Goal: Task Accomplishment & Management: Complete application form

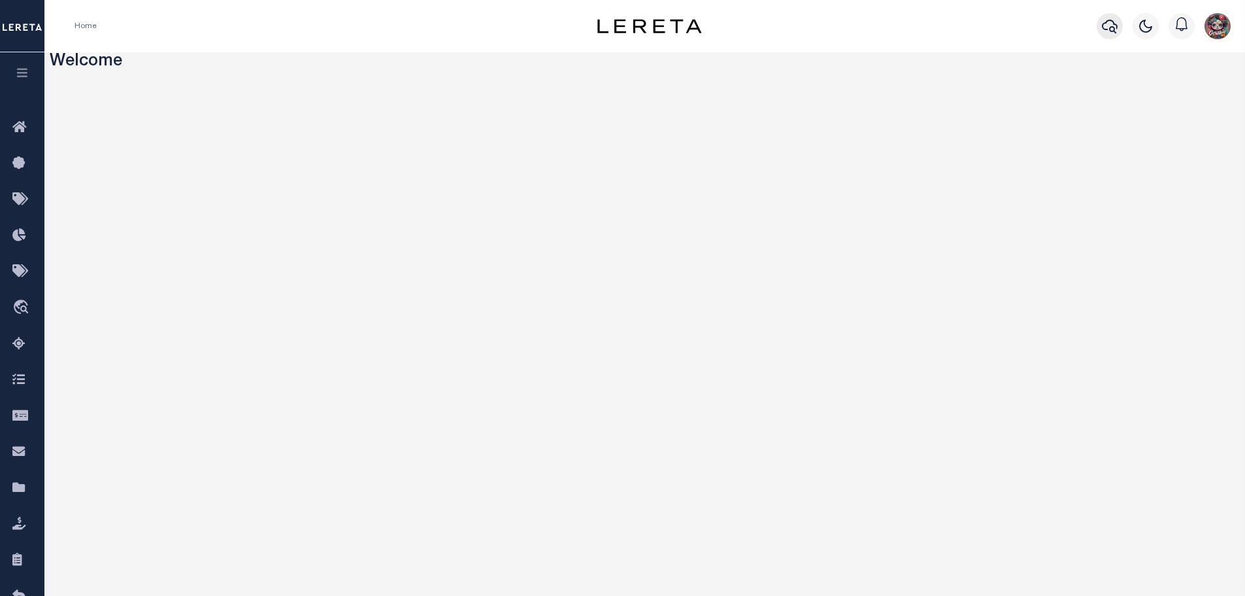
click at [1101, 25] on button "button" at bounding box center [1110, 26] width 26 height 26
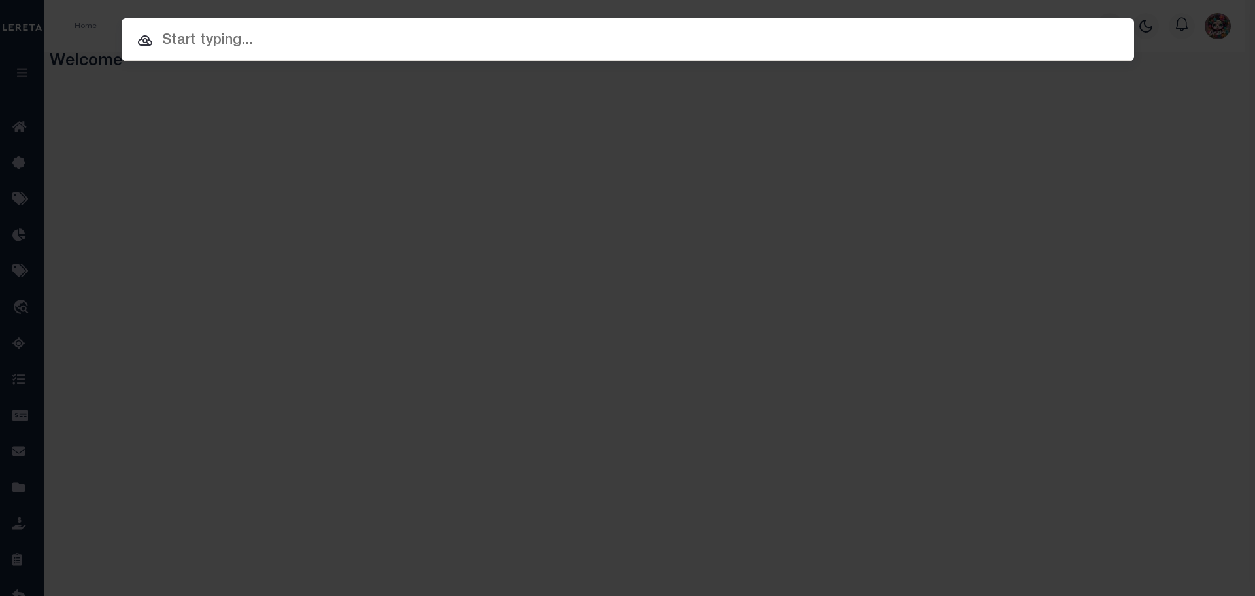
paste input "A0015510"
type input "A0015510"
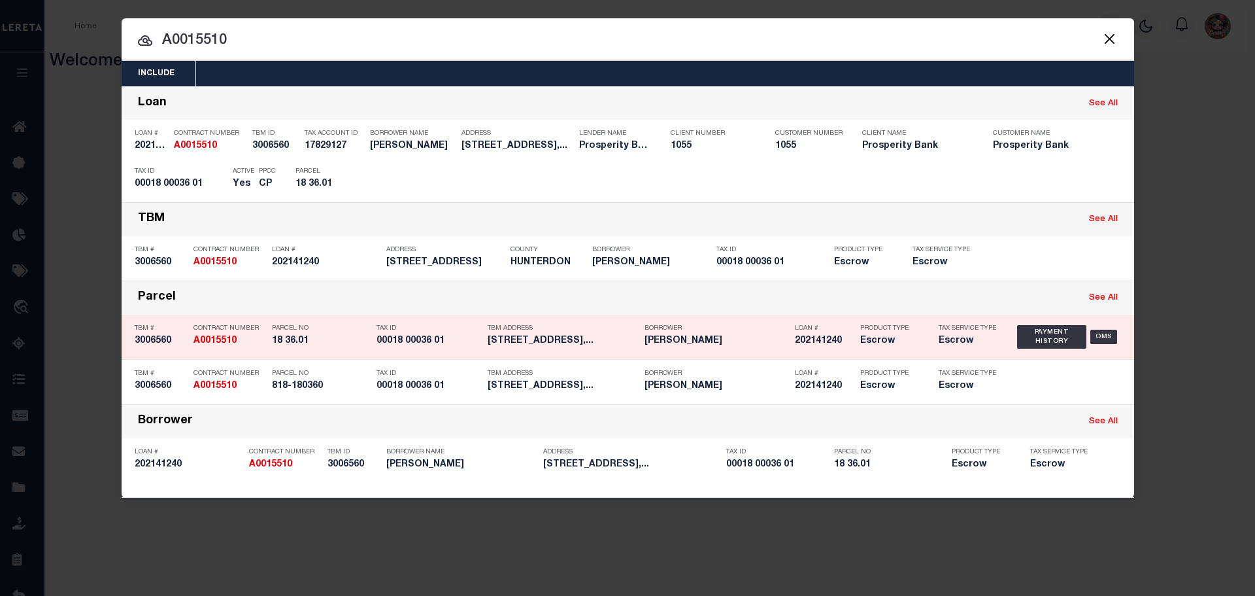
click at [456, 334] on div "Tax ID 00018 00036 01" at bounding box center [429, 337] width 105 height 38
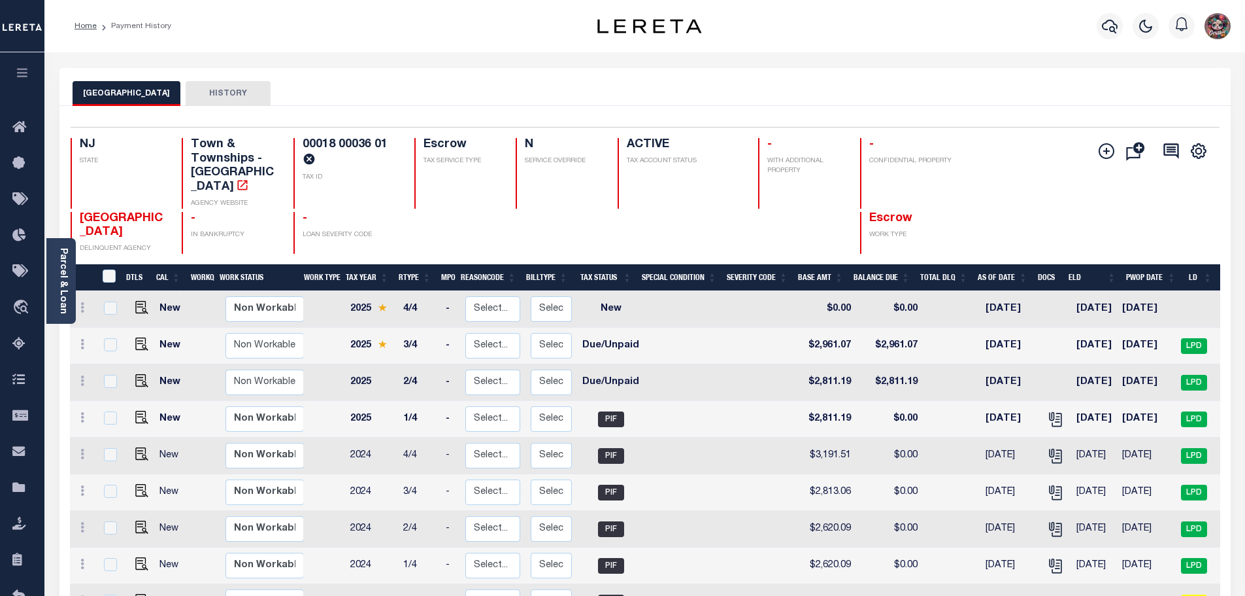
click at [110, 97] on button "[GEOGRAPHIC_DATA]" at bounding box center [127, 93] width 108 height 25
click at [91, 28] on link "Home" at bounding box center [86, 26] width 22 height 8
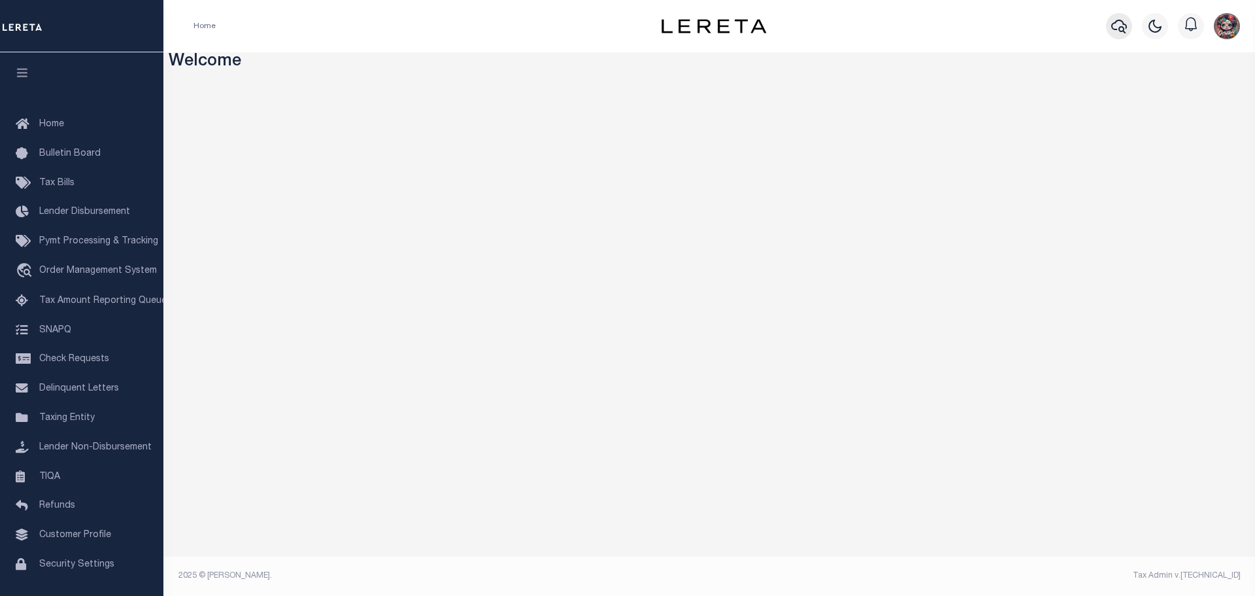
click at [1115, 29] on icon "button" at bounding box center [1119, 26] width 16 height 16
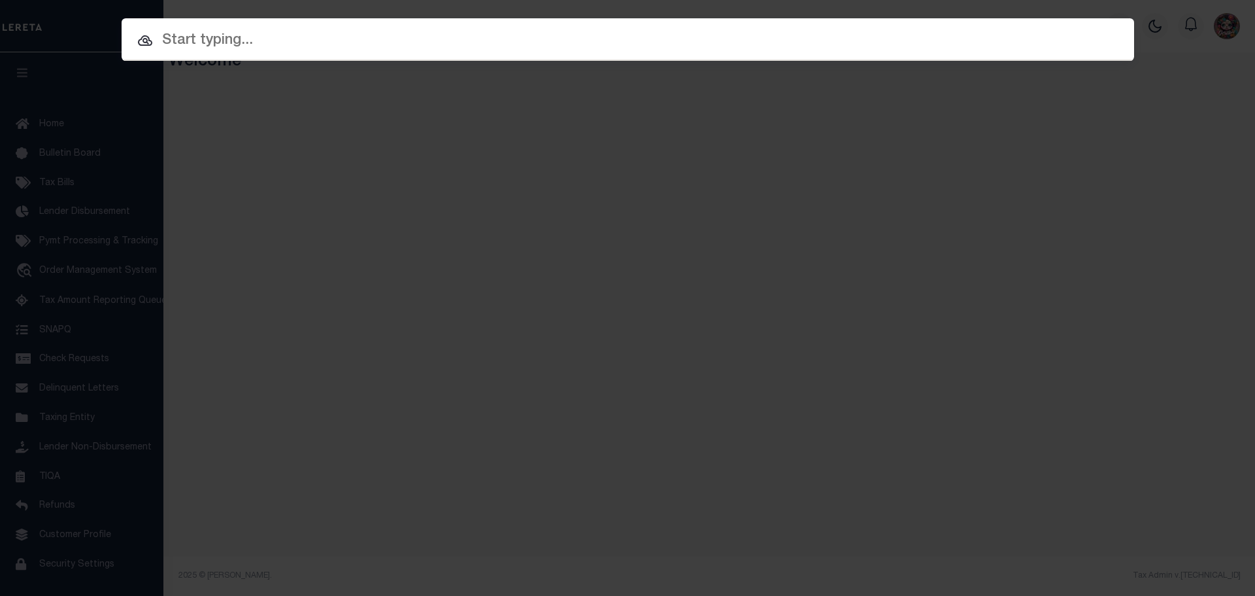
paste input "A0015510"
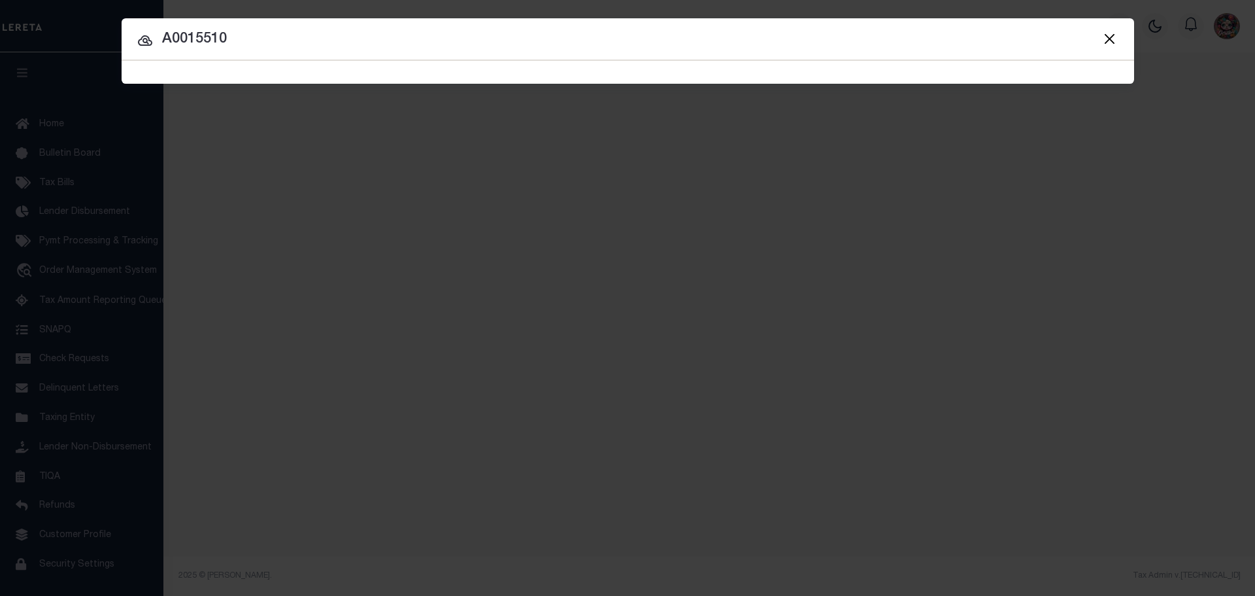
type input "A0015510"
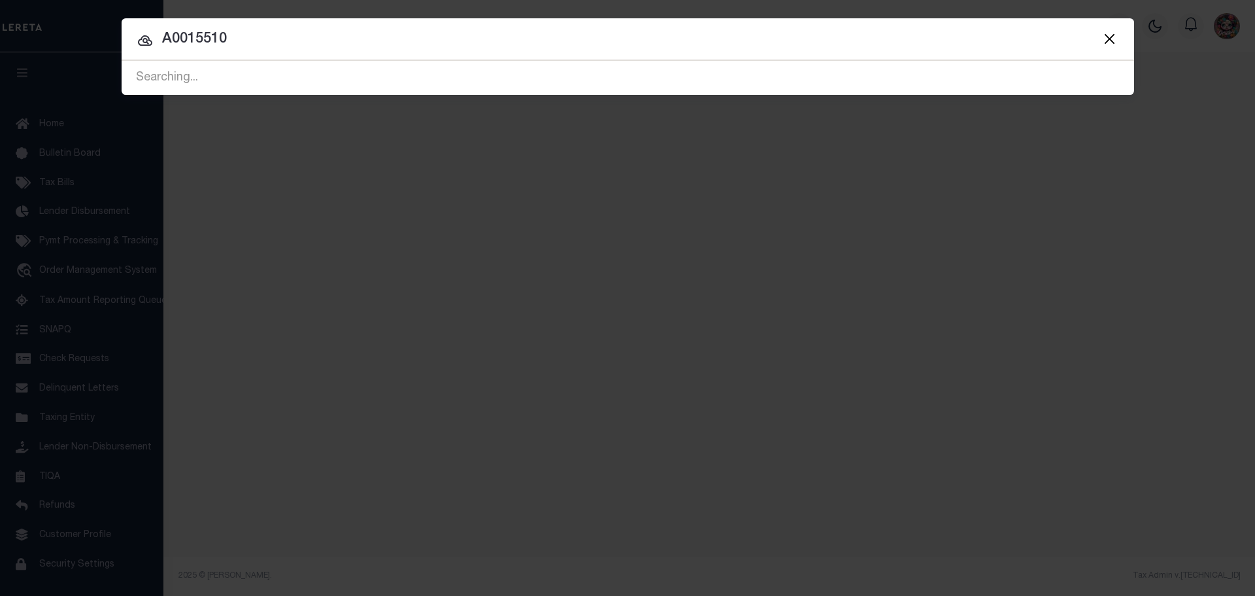
click at [652, 41] on input "A0015510" at bounding box center [628, 39] width 1013 height 23
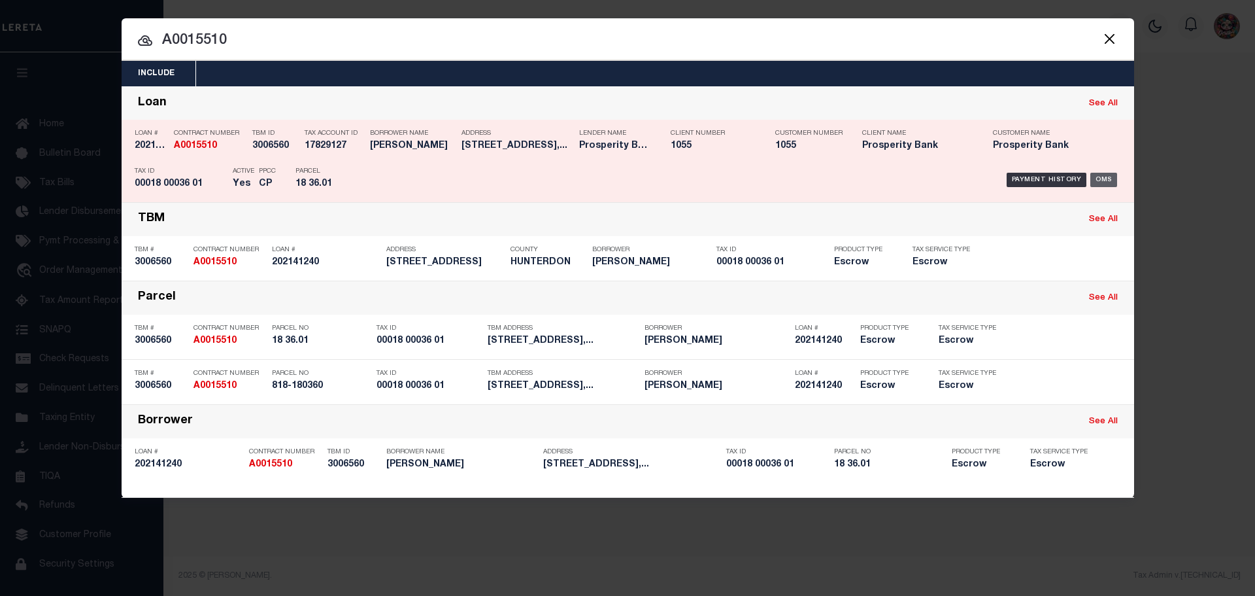
click at [1102, 177] on div "OMS" at bounding box center [1103, 180] width 27 height 14
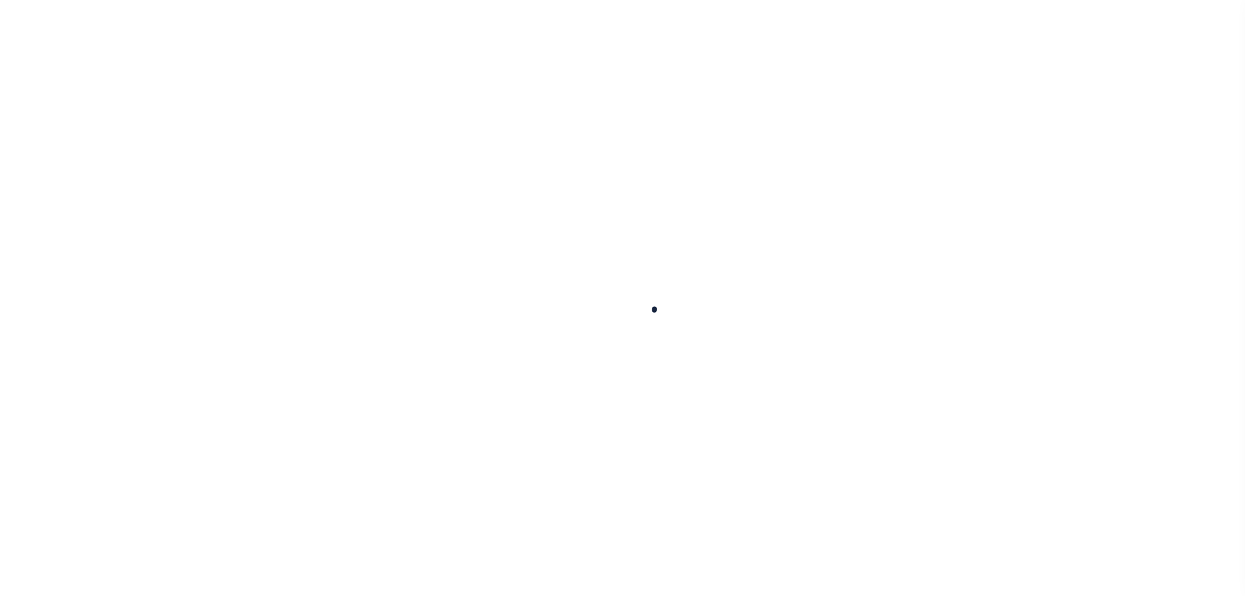
type input "202141240"
type input "[PERSON_NAME]"
select select
type input "[STREET_ADDRESS]"
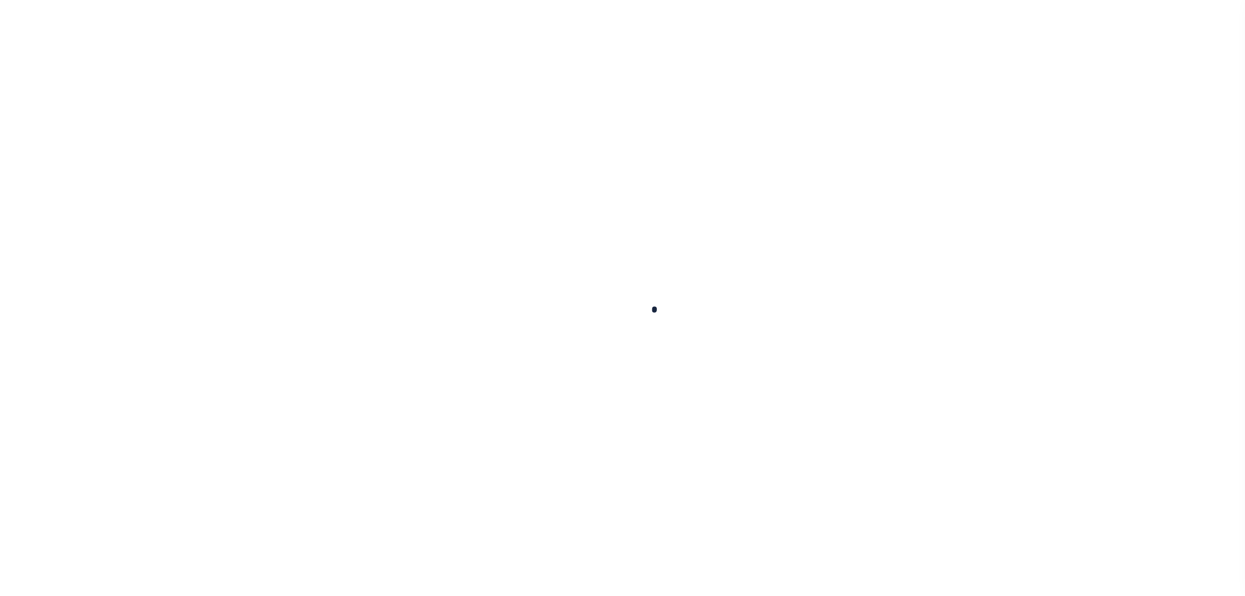
type input "[GEOGRAPHIC_DATA] [GEOGRAPHIC_DATA] 79364-3624"
select select "100"
select select "Escrow"
type input "[STREET_ADDRESS]"
type input "818-180360"
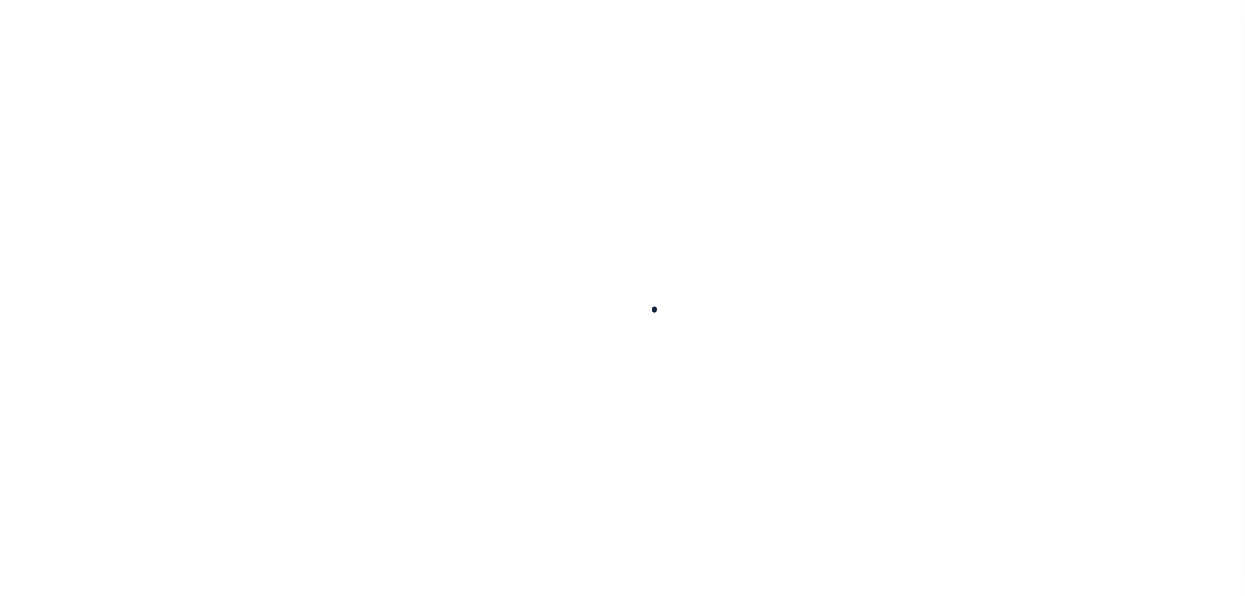
select select
type input "[GEOGRAPHIC_DATA]"
type input "NJ"
select select
type textarea "BLK 18 LOT 36.01"
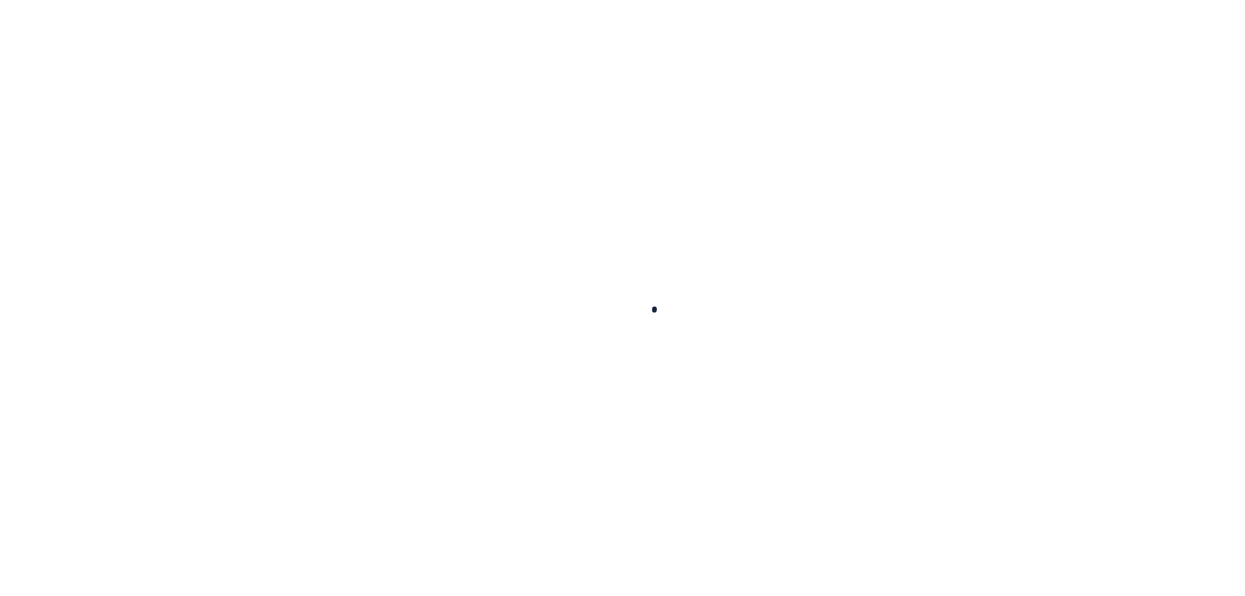
select select "10555"
select select "4087"
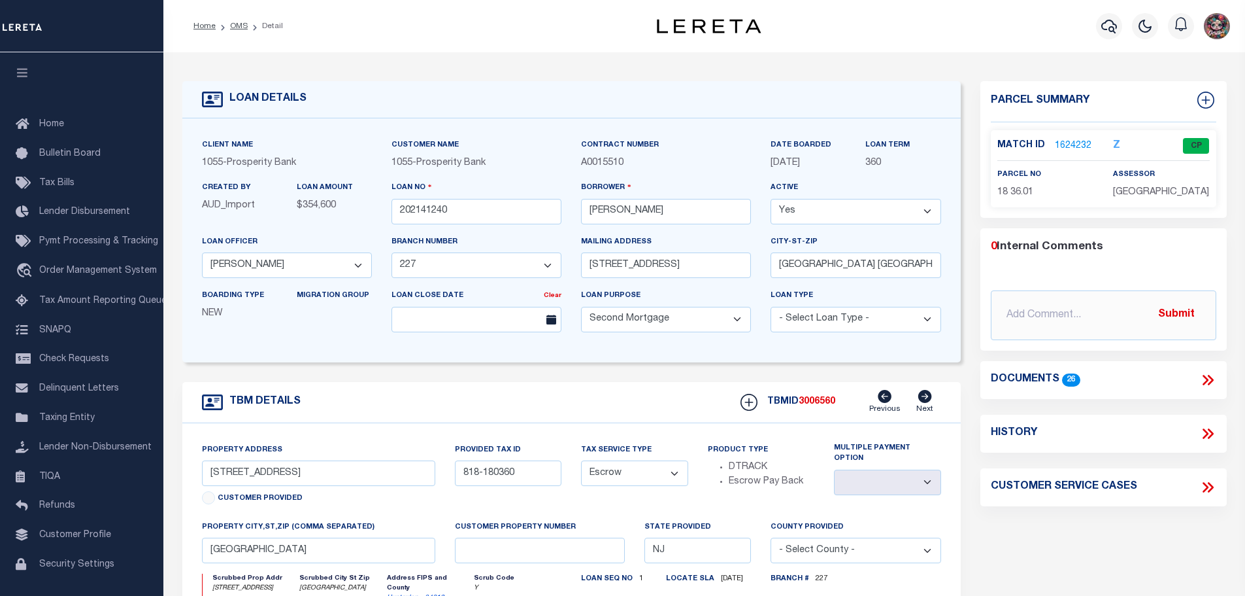
click at [1072, 142] on link "1624232" at bounding box center [1073, 146] width 37 height 14
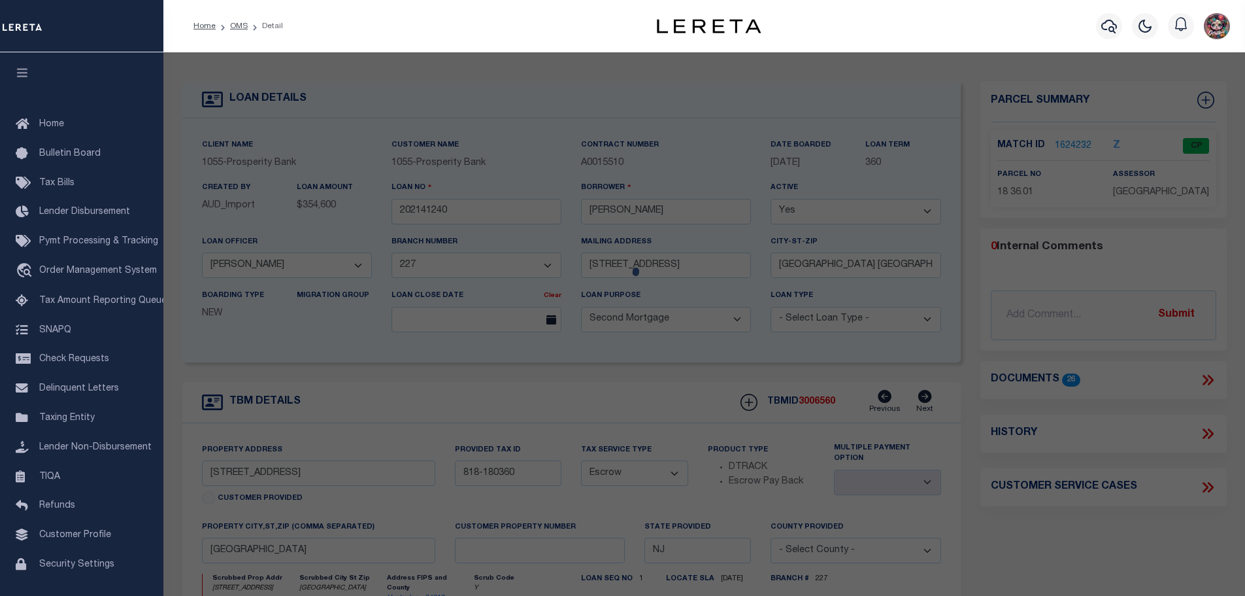
checkbox input "false"
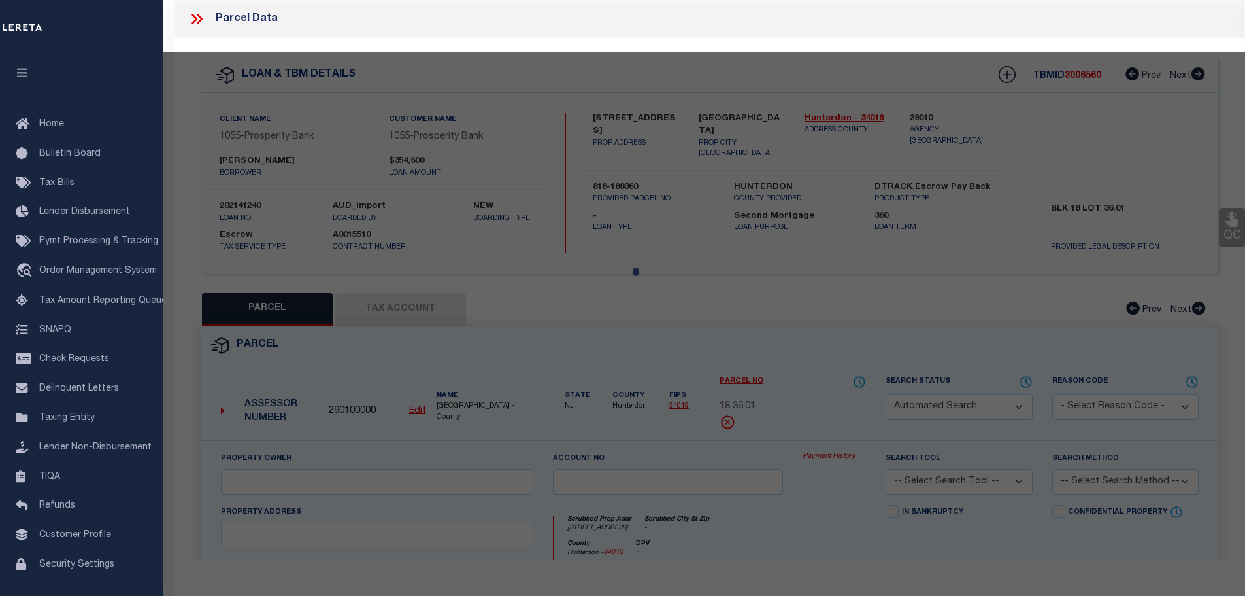
select select "CP"
type input "[PERSON_NAME] & [PERSON_NAME]"
select select
type input "[STREET_ADDRESS]"
checkbox input "false"
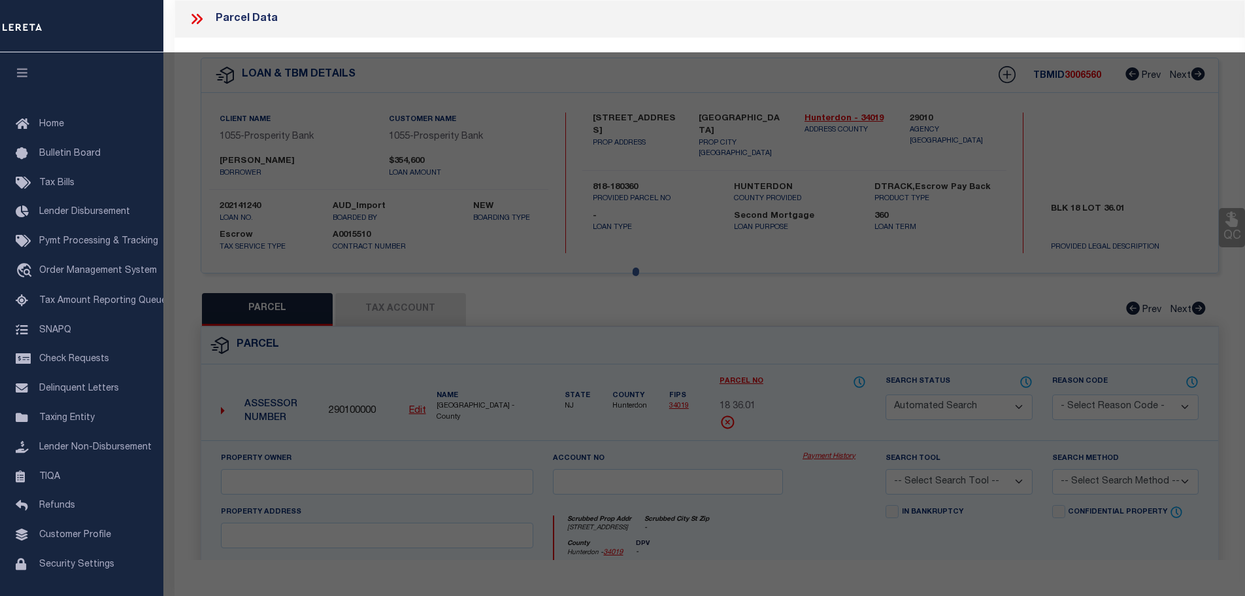
type input "[GEOGRAPHIC_DATA] 8825"
type textarea "Acreage: 2.503"
type textarea "TaxID Special Project"
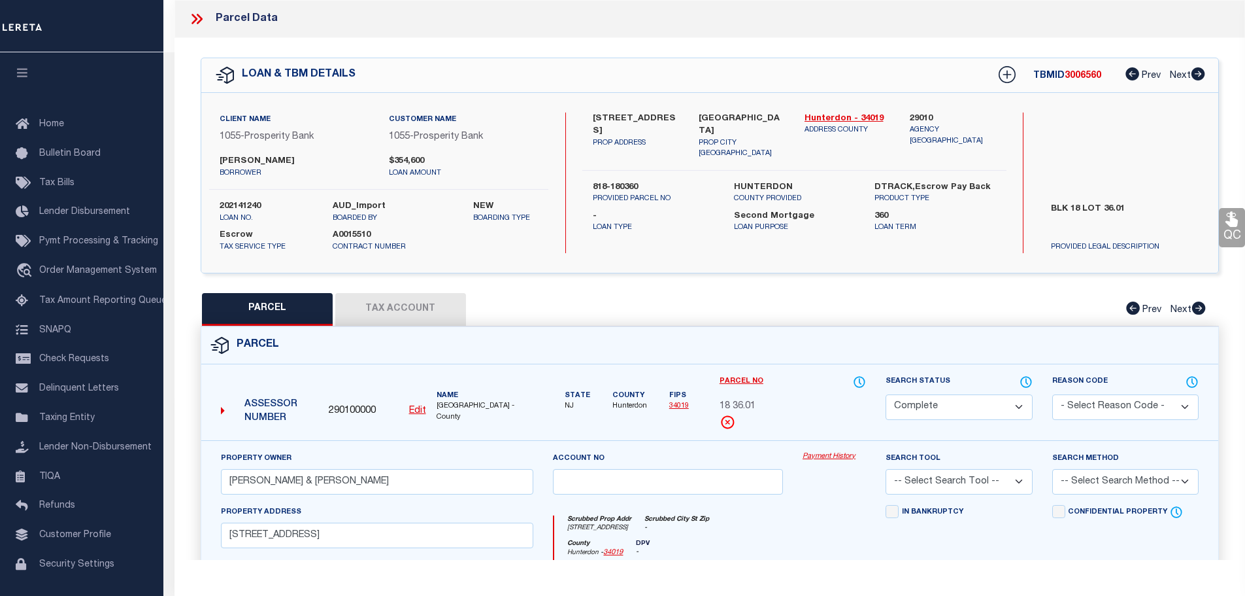
click at [429, 312] on button "Tax Account" at bounding box center [400, 309] width 131 height 33
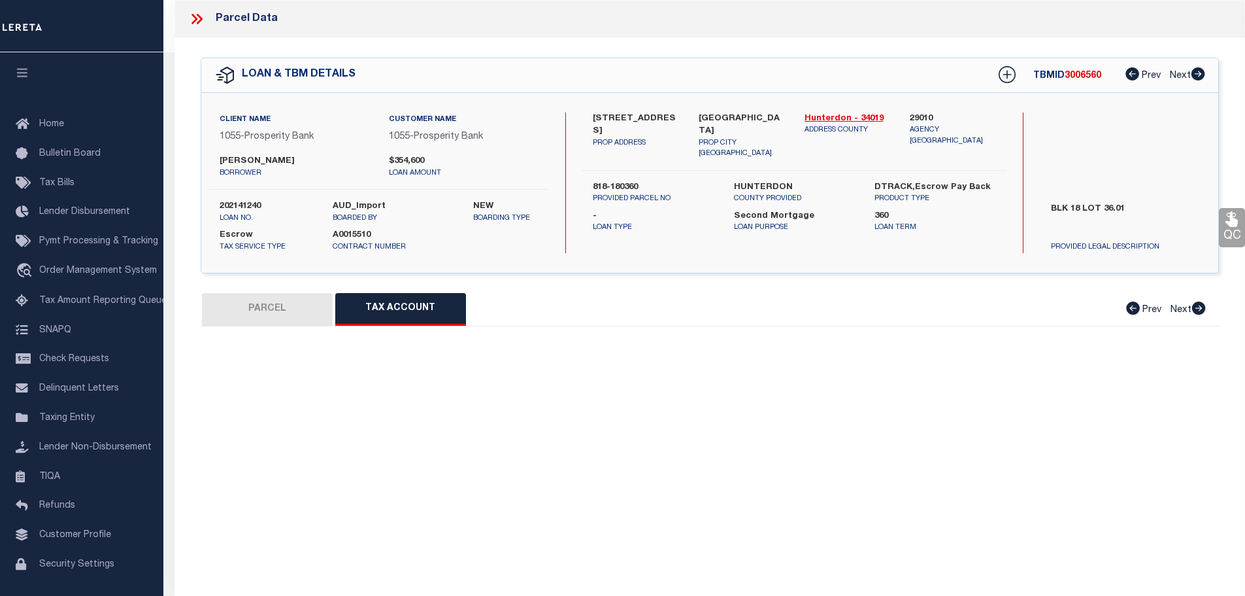
select select "100"
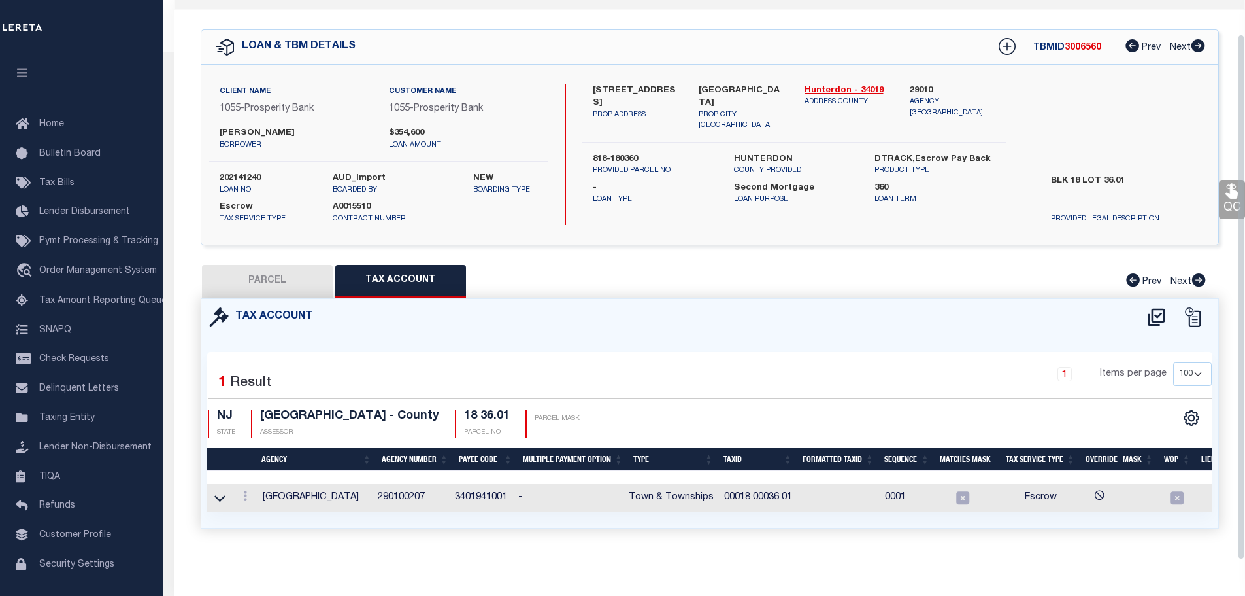
scroll to position [36, 0]
